Goal: Task Accomplishment & Management: Use online tool/utility

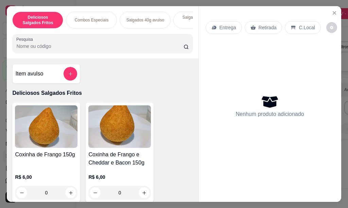
click at [332, 10] on icon "Close" at bounding box center [334, 12] width 5 height 5
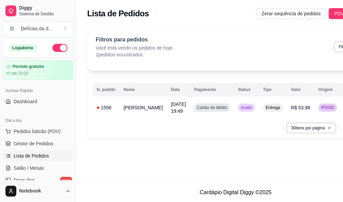
click at [46, 155] on span "Lista de Pedidos" at bounding box center [31, 156] width 35 height 7
click at [130, 106] on td "[PERSON_NAME]" at bounding box center [142, 107] width 47 height 19
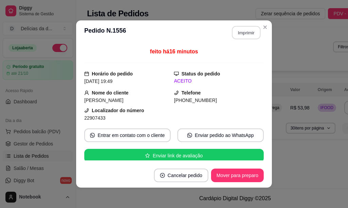
click at [250, 36] on button "Imprimir" at bounding box center [246, 32] width 29 height 13
click at [242, 35] on button "Imprimir" at bounding box center [246, 32] width 29 height 13
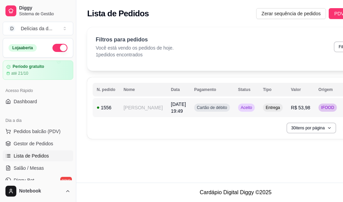
click at [127, 104] on td "[PERSON_NAME]" at bounding box center [142, 107] width 47 height 19
